Goal: Check status: Check status

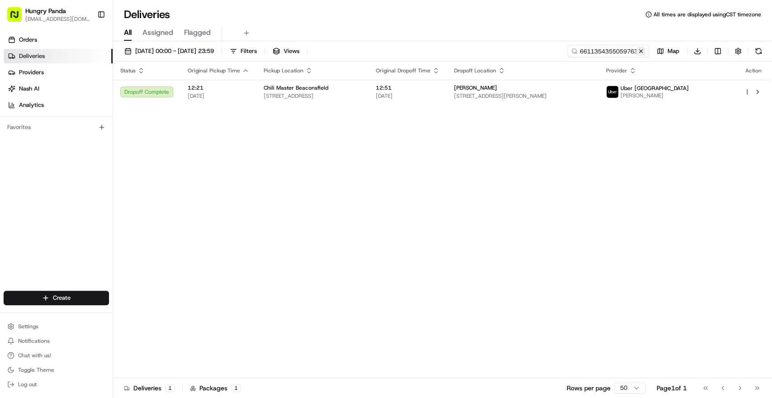
click at [644, 51] on button at bounding box center [641, 51] width 9 height 9
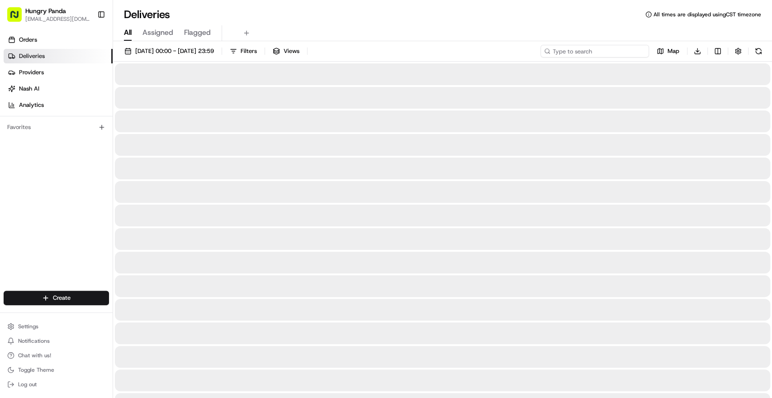
click at [628, 51] on input at bounding box center [595, 51] width 109 height 13
paste input "4016309225359742321115"
type input "4016309225359742321115"
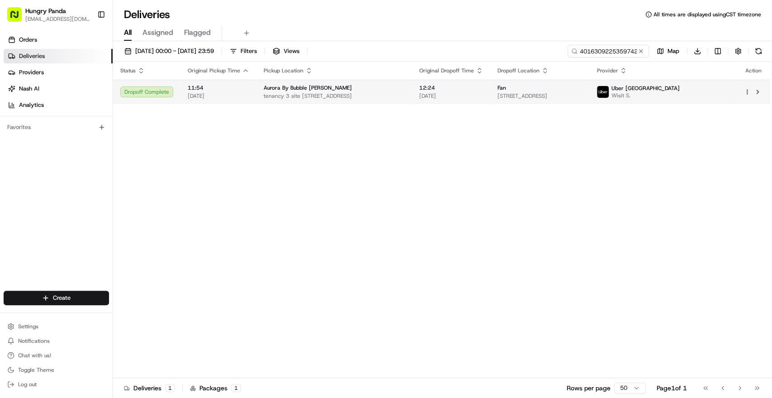
click at [405, 90] on div "Aurora By Bubble [PERSON_NAME]" at bounding box center [334, 87] width 141 height 7
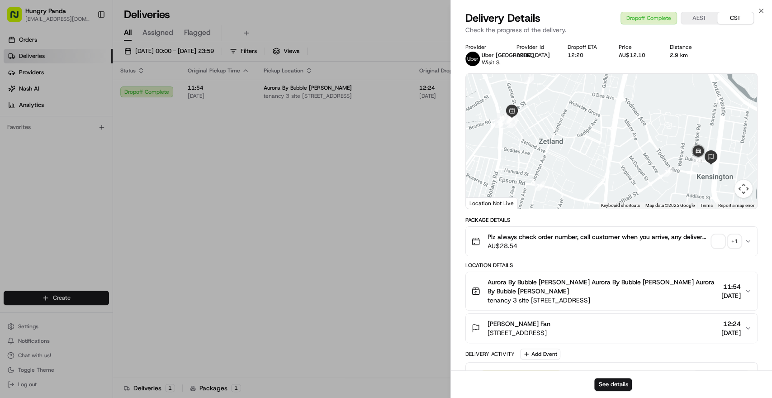
click at [743, 239] on div "Plz always check order number, call customer when you arrive, any delivery issu…" at bounding box center [607, 241] width 273 height 18
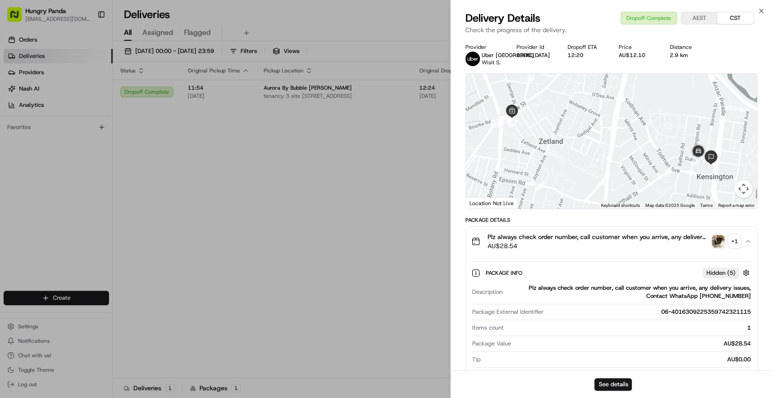
click at [736, 240] on div "+ 1" at bounding box center [734, 241] width 13 height 13
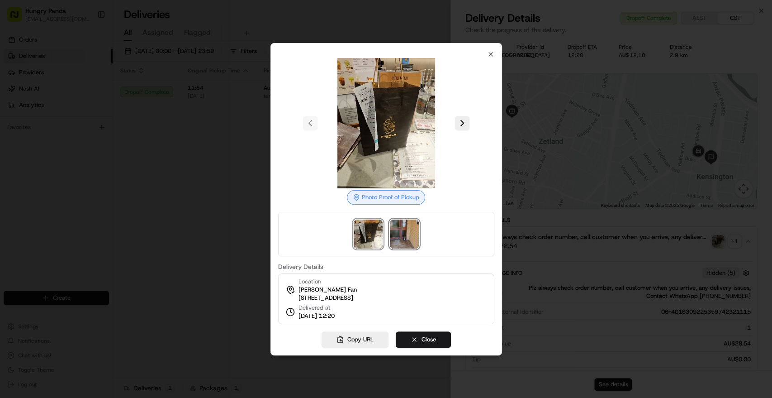
click at [404, 219] on img at bounding box center [404, 233] width 29 height 29
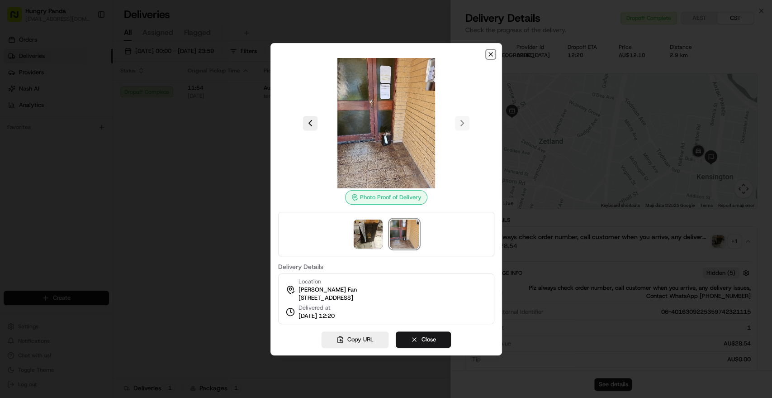
click at [490, 52] on icon "button" at bounding box center [491, 54] width 4 height 4
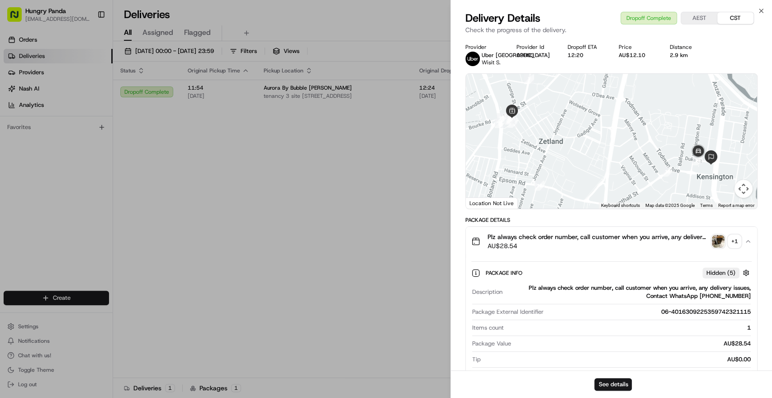
drag, startPoint x: 303, startPoint y: 187, endPoint x: 224, endPoint y: 160, distance: 83.4
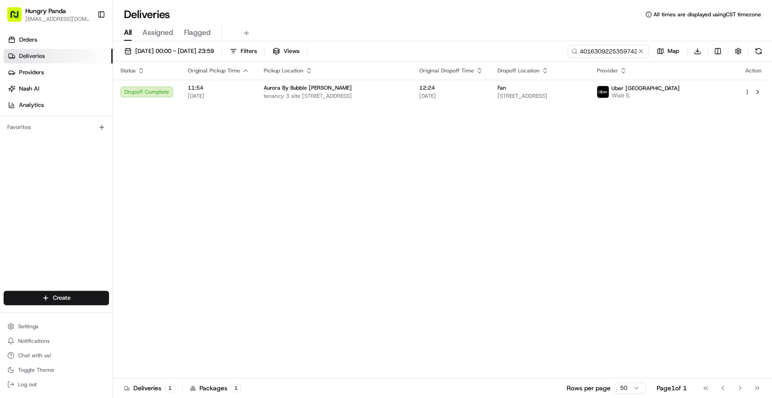
drag, startPoint x: 637, startPoint y: 51, endPoint x: 633, endPoint y: 51, distance: 4.5
click at [637, 51] on button at bounding box center [641, 51] width 9 height 9
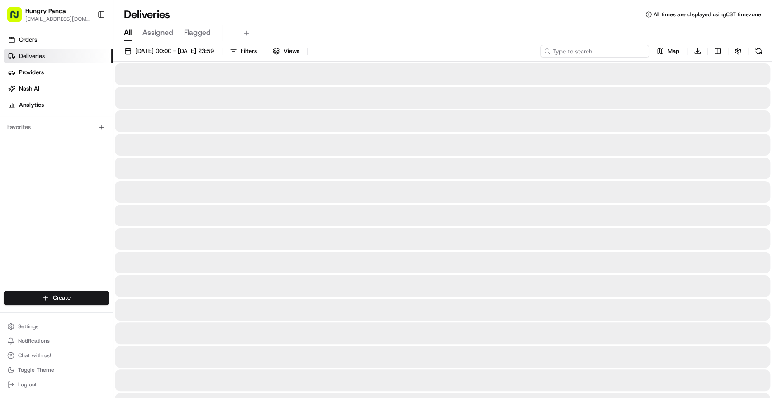
click at [623, 54] on input at bounding box center [595, 51] width 109 height 13
paste input "063730459505978580360"
type input "063730459505978580360"
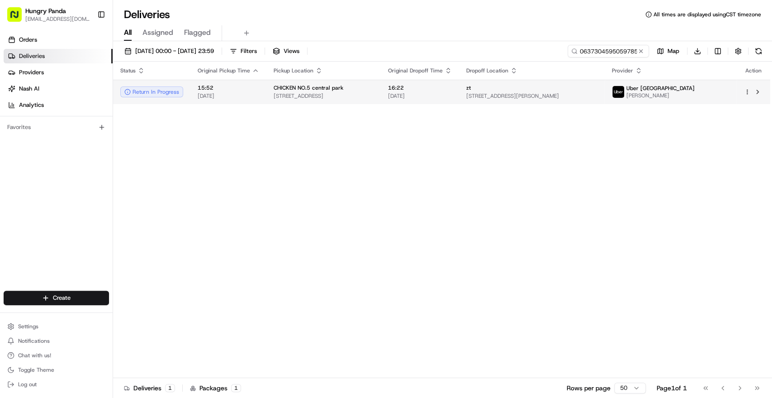
click at [452, 90] on span "16:22" at bounding box center [420, 87] width 64 height 7
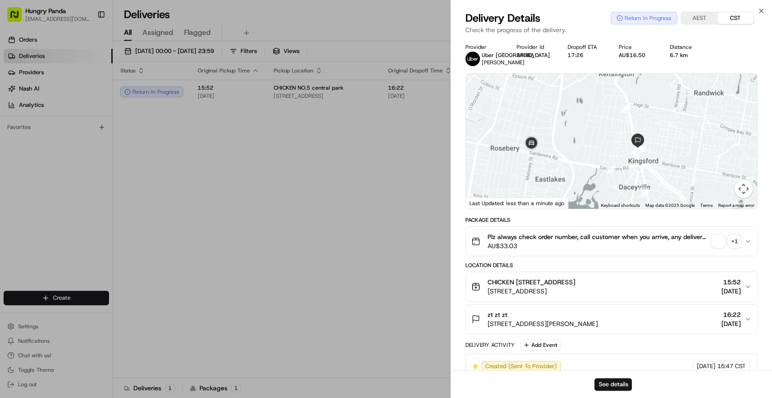
drag, startPoint x: 614, startPoint y: 173, endPoint x: 601, endPoint y: 142, distance: 33.9
click at [601, 142] on div at bounding box center [611, 141] width 291 height 135
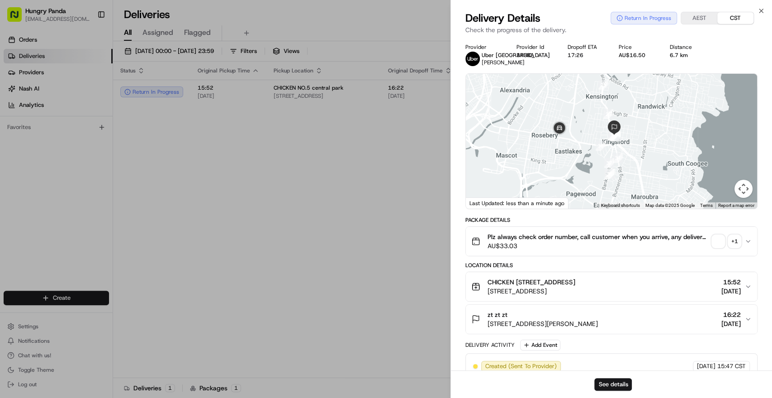
click at [746, 241] on icon "button" at bounding box center [748, 241] width 7 height 7
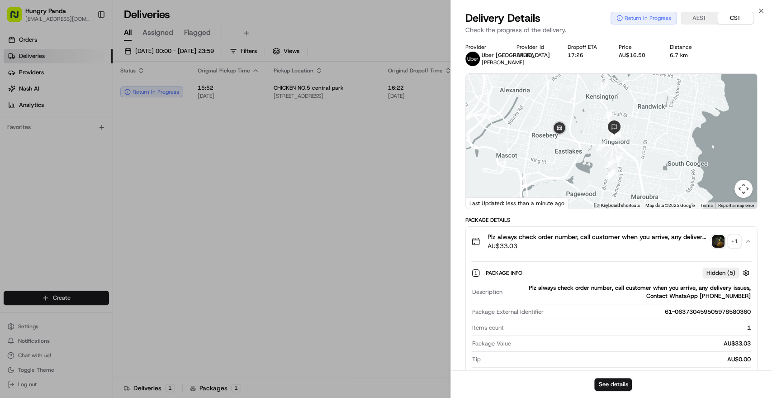
click at [733, 243] on div "+ 1" at bounding box center [734, 241] width 13 height 13
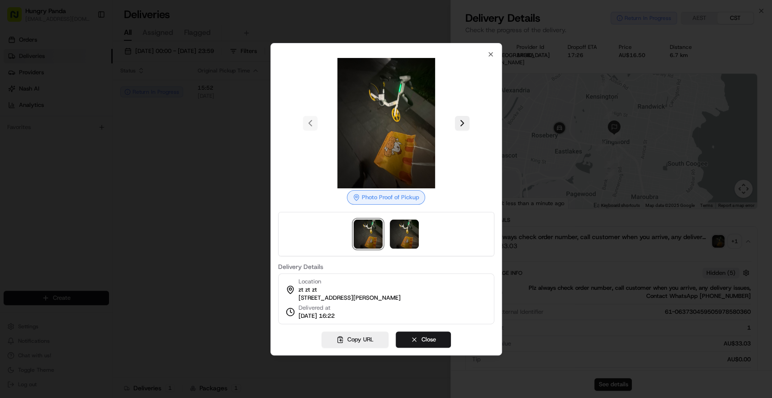
click at [583, 186] on div at bounding box center [386, 199] width 772 height 398
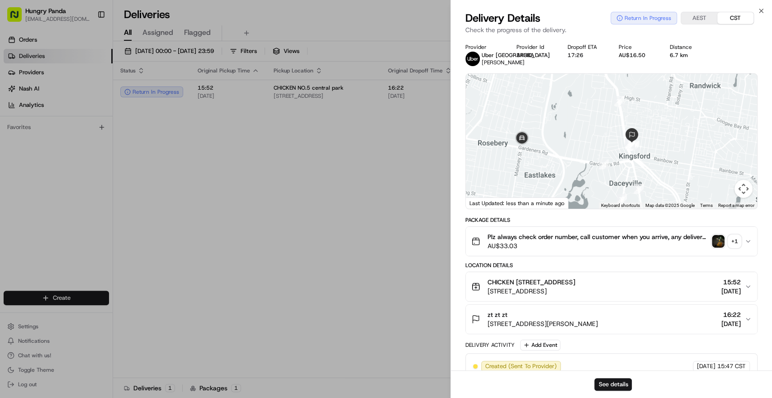
click at [564, 167] on div at bounding box center [611, 141] width 291 height 135
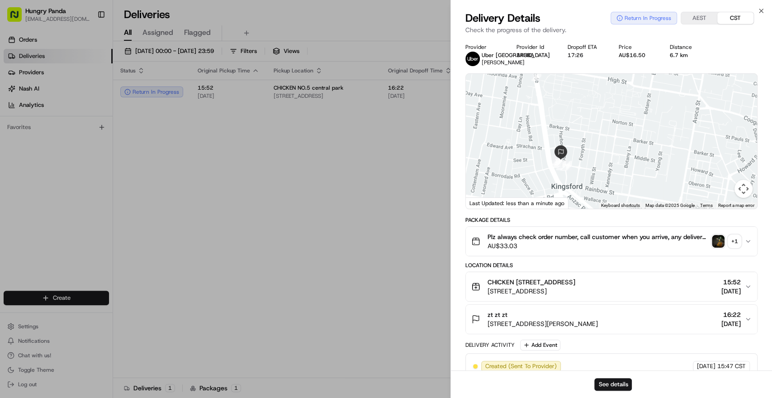
drag, startPoint x: 544, startPoint y: 161, endPoint x: 584, endPoint y: 139, distance: 45.2
click at [582, 140] on div at bounding box center [611, 141] width 291 height 135
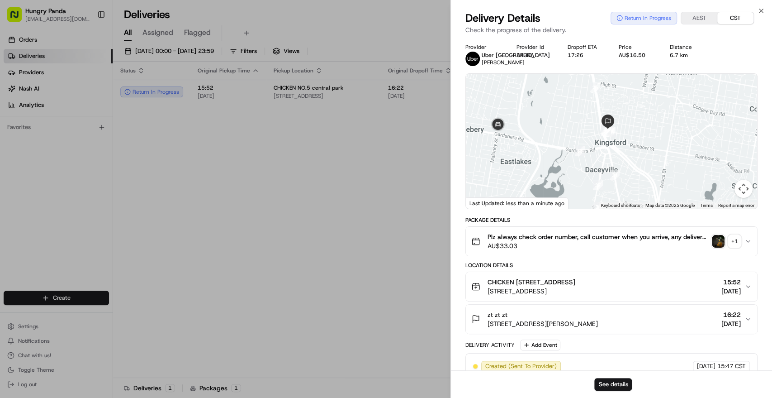
drag, startPoint x: 568, startPoint y: 143, endPoint x: 574, endPoint y: 155, distance: 13.2
click at [574, 155] on div at bounding box center [611, 141] width 291 height 135
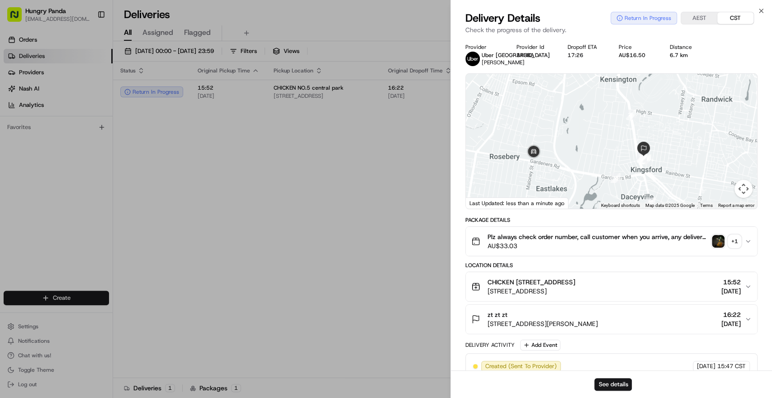
click at [562, 155] on div at bounding box center [611, 141] width 291 height 135
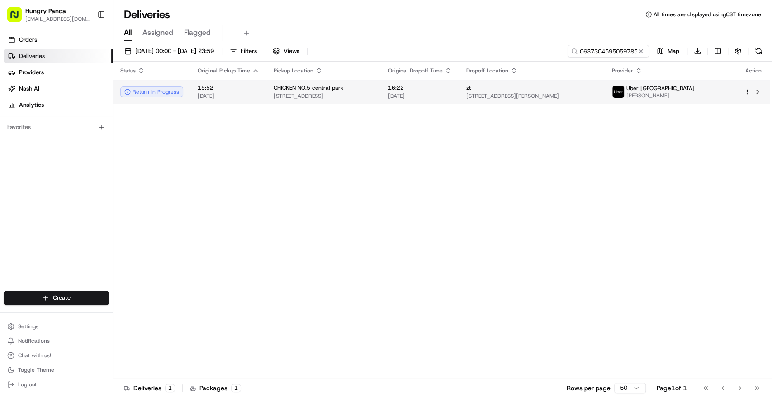
click at [374, 89] on div "CHICKEN NO.5 central park" at bounding box center [324, 87] width 100 height 7
